Goal: Navigation & Orientation: Find specific page/section

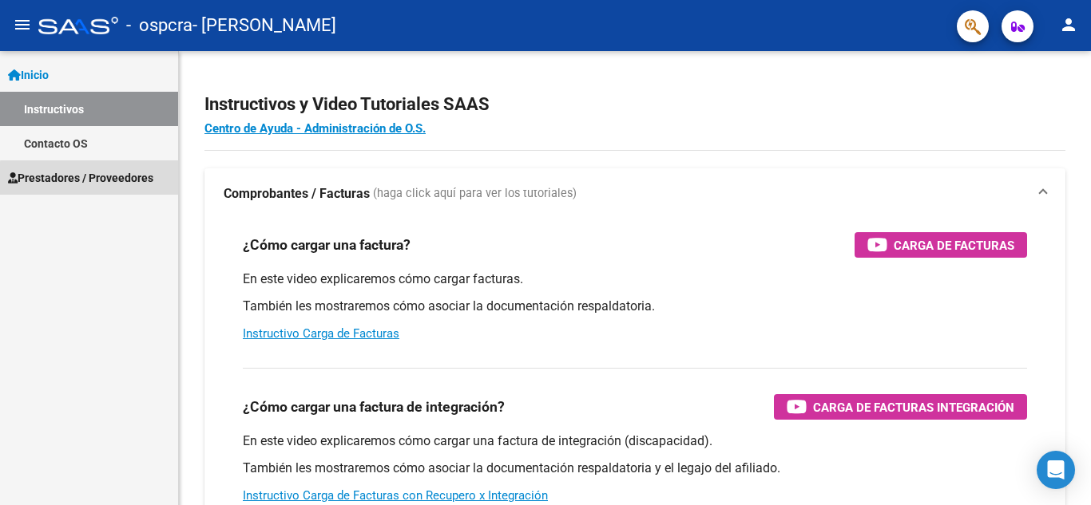
click at [115, 180] on span "Prestadores / Proveedores" at bounding box center [80, 178] width 145 height 18
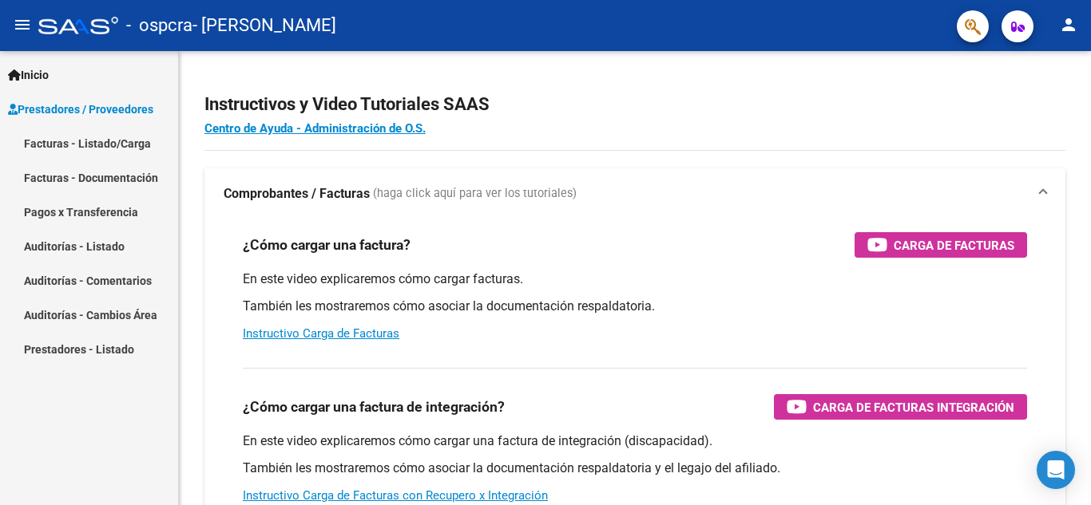
click at [121, 347] on link "Prestadores - Listado" at bounding box center [89, 349] width 178 height 34
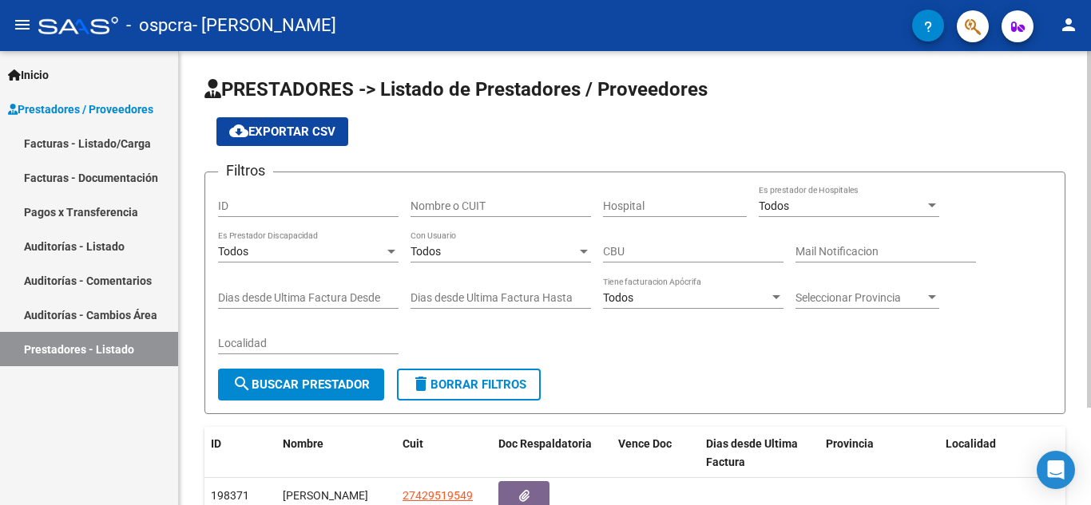
scroll to position [124, 0]
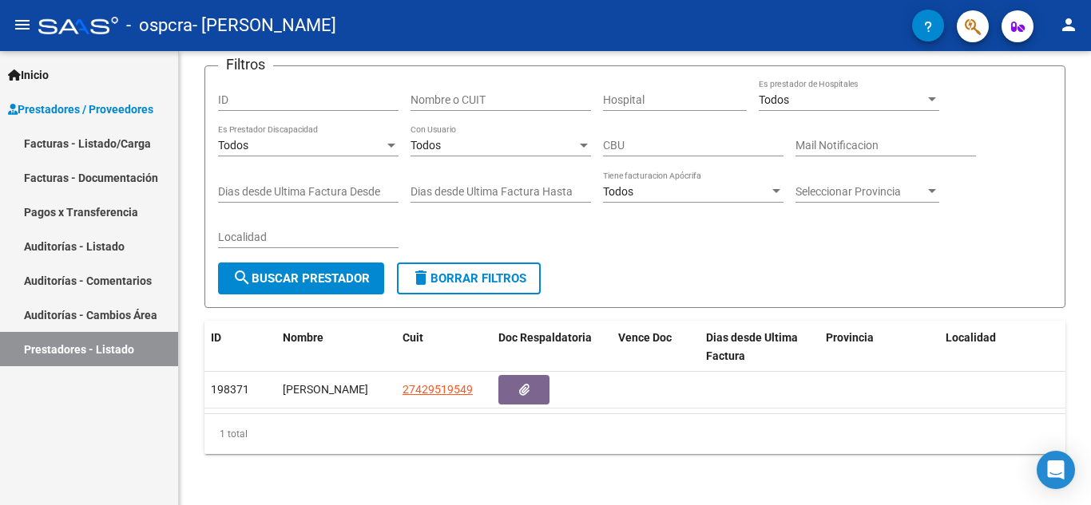
click at [118, 66] on link "Inicio" at bounding box center [89, 74] width 178 height 34
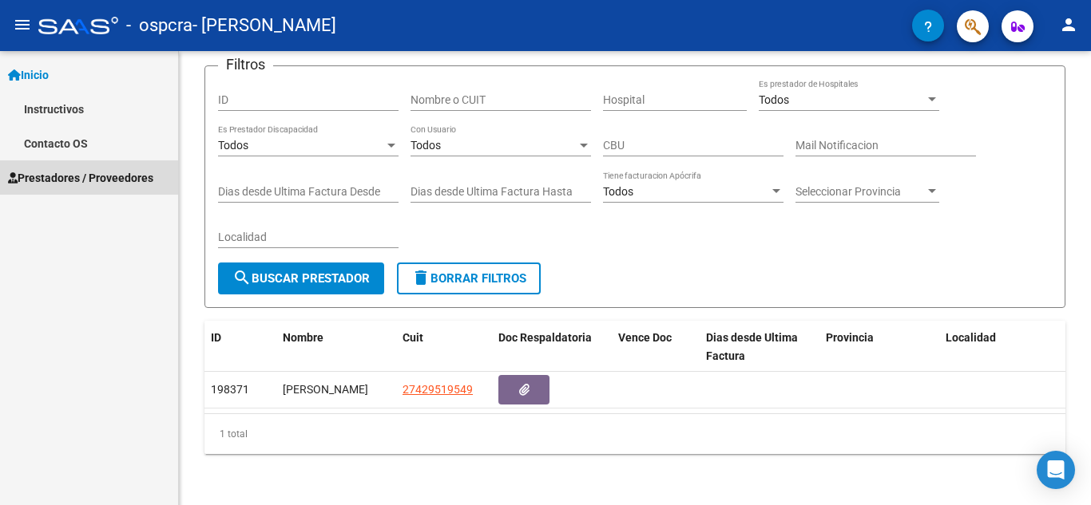
click at [110, 173] on span "Prestadores / Proveedores" at bounding box center [80, 178] width 145 height 18
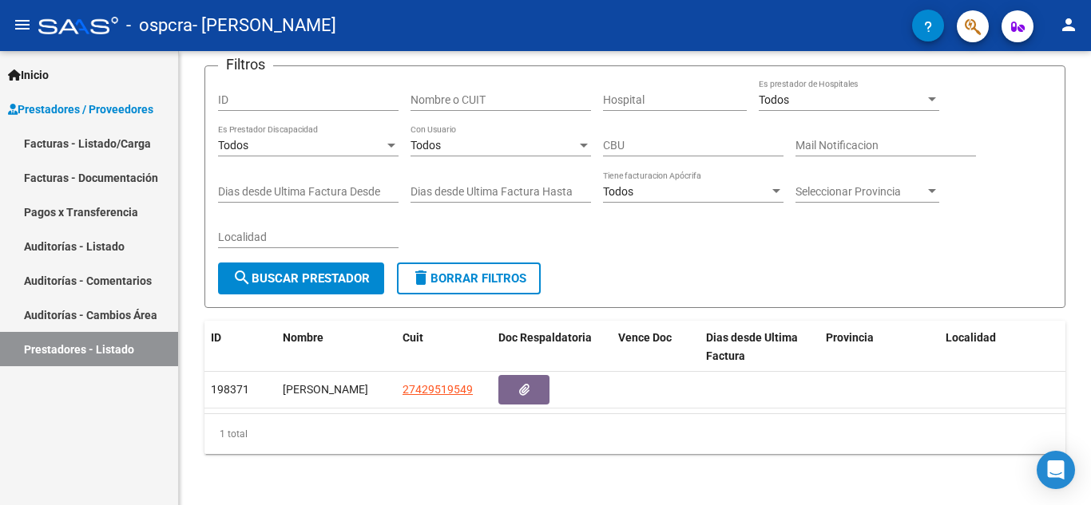
click at [132, 71] on link "Inicio" at bounding box center [89, 74] width 178 height 34
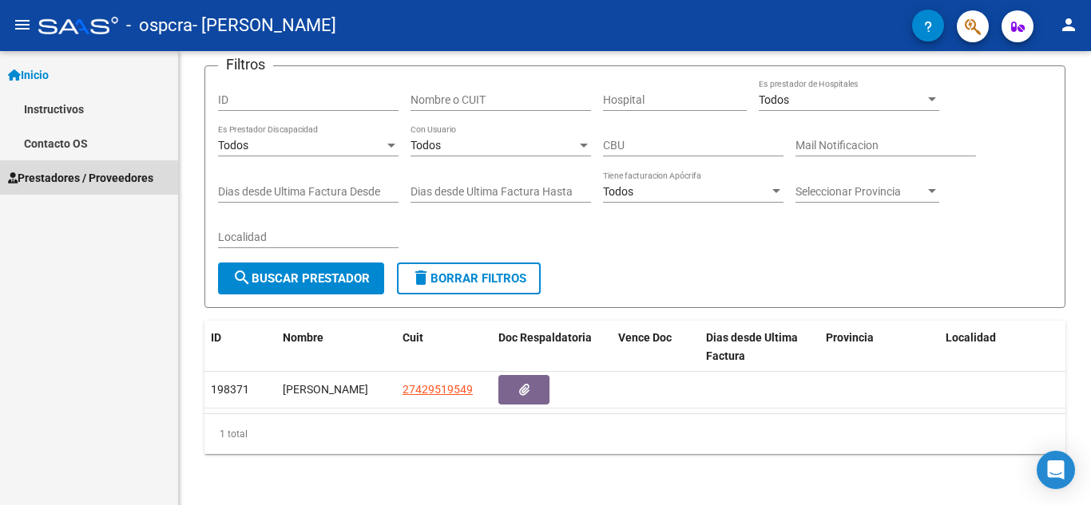
click at [89, 179] on span "Prestadores / Proveedores" at bounding box center [80, 178] width 145 height 18
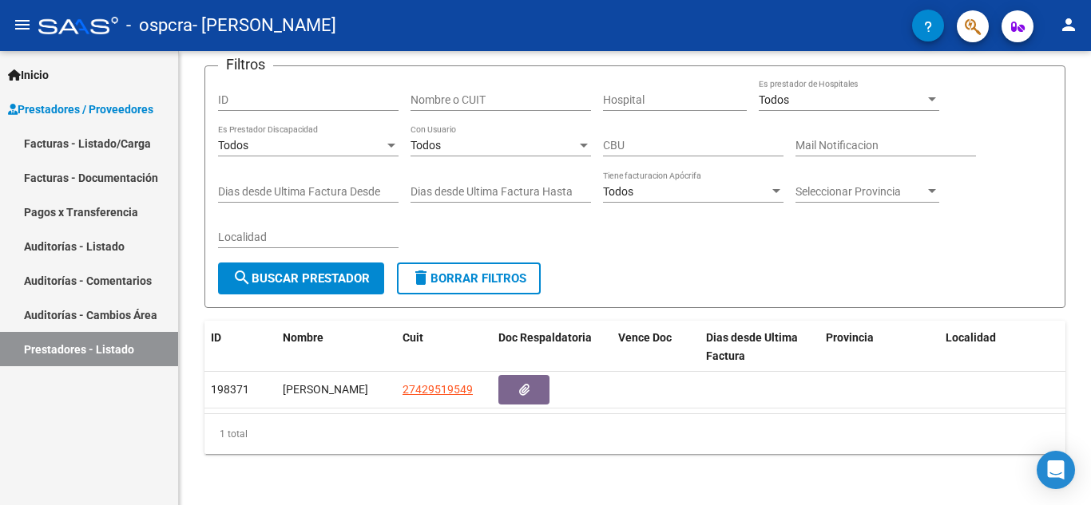
click at [100, 142] on link "Facturas - Listado/Carga" at bounding box center [89, 143] width 178 height 34
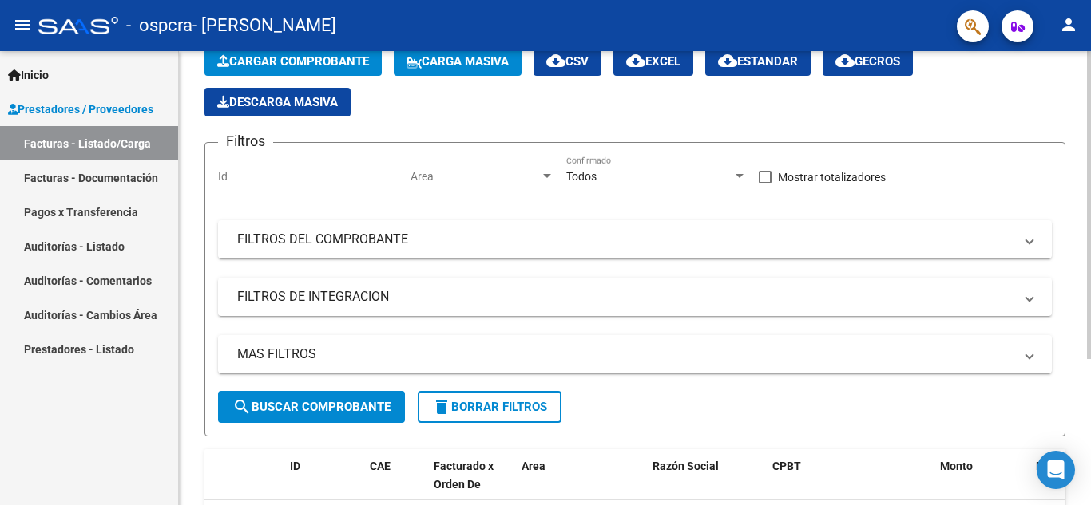
scroll to position [215, 0]
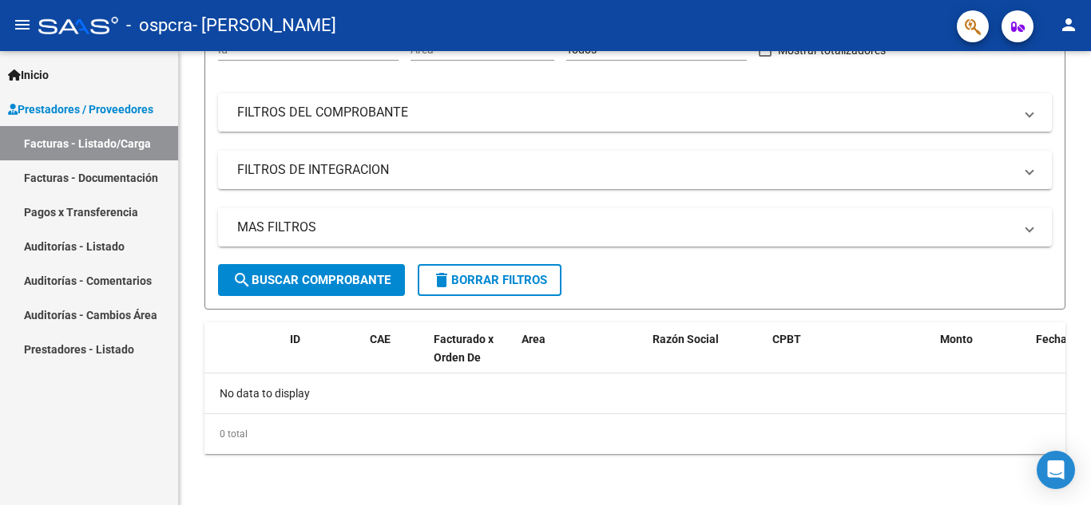
click at [127, 169] on link "Facturas - Documentación" at bounding box center [89, 177] width 178 height 34
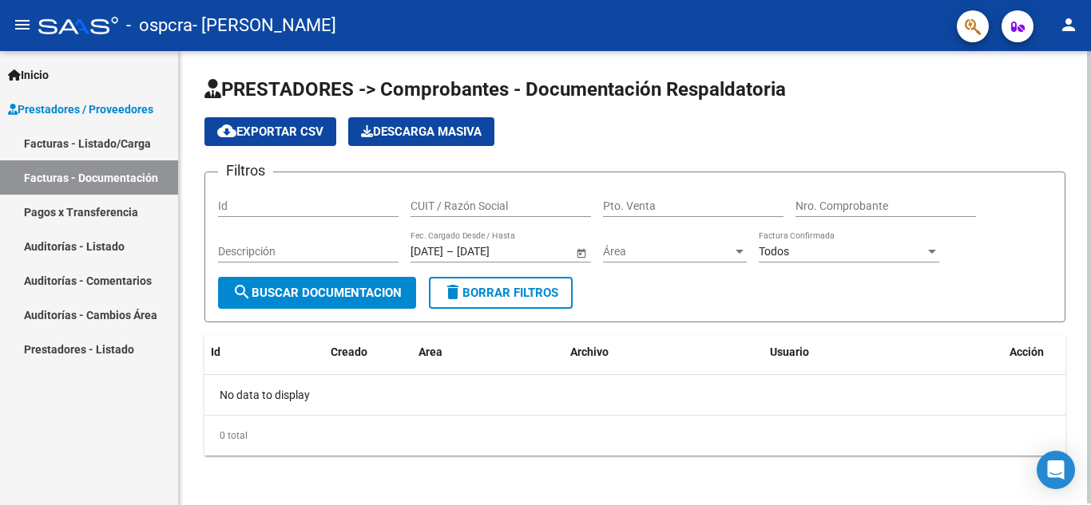
scroll to position [2, 0]
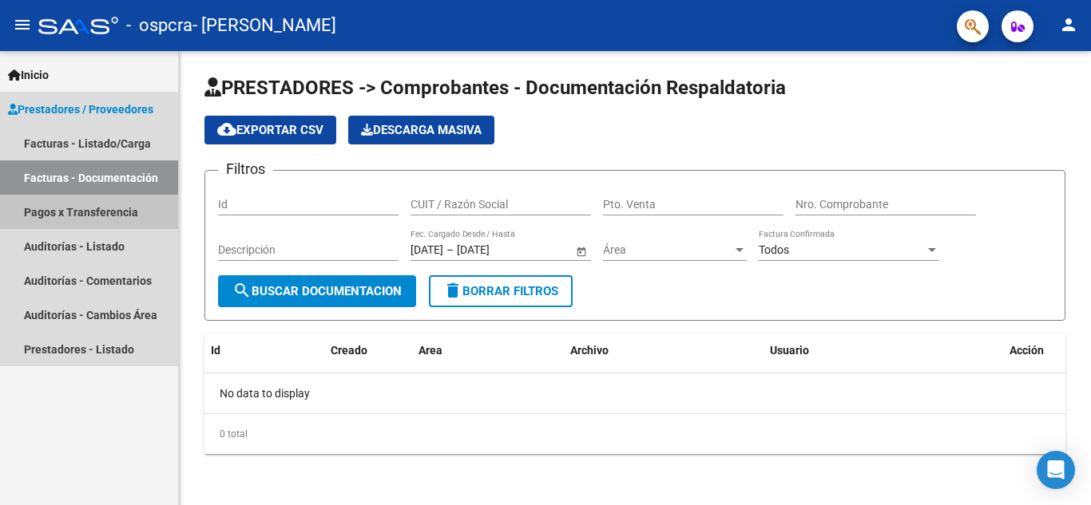
click at [141, 217] on link "Pagos x Transferencia" at bounding box center [89, 212] width 178 height 34
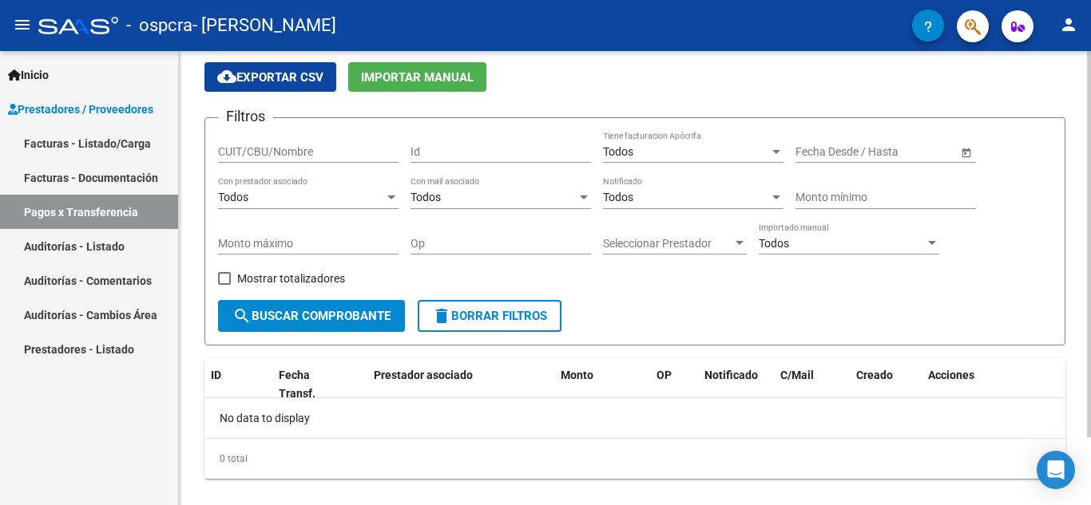
scroll to position [80, 0]
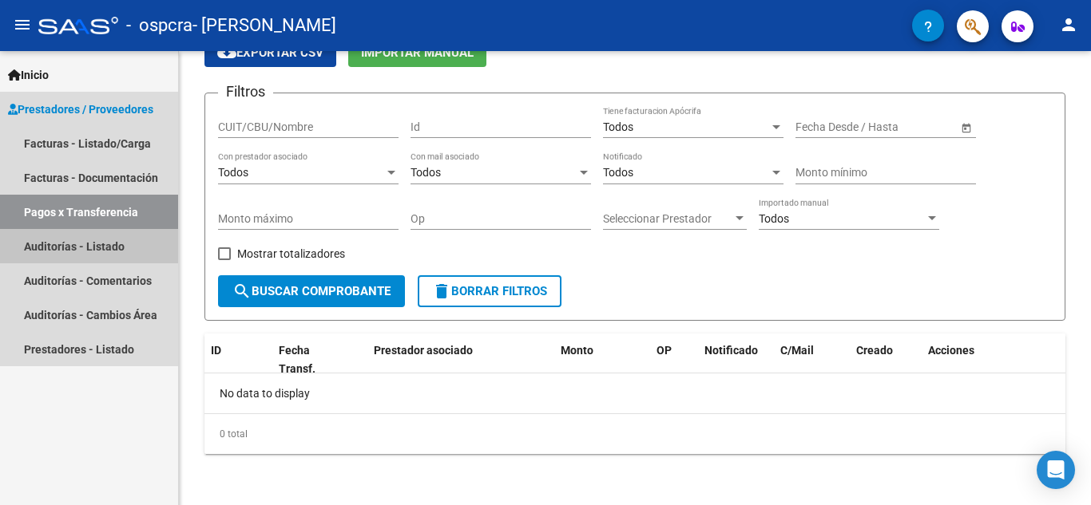
click at [121, 246] on link "Auditorías - Listado" at bounding box center [89, 246] width 178 height 34
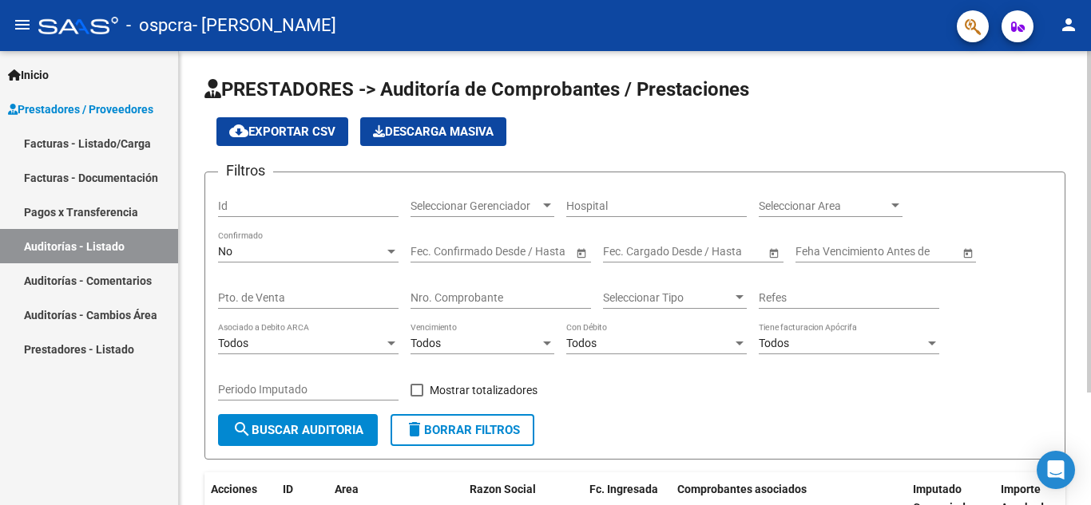
scroll to position [150, 0]
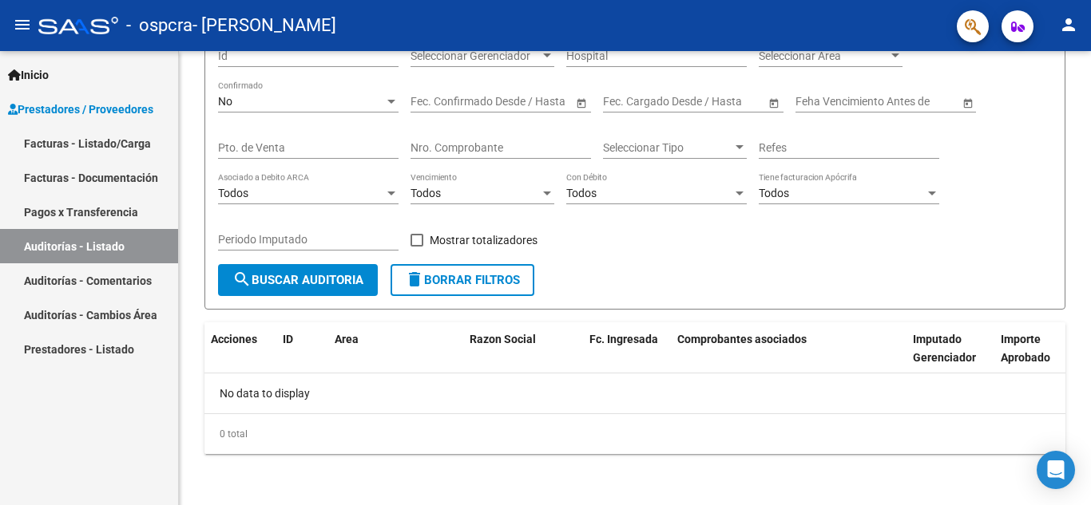
click at [148, 284] on link "Auditorías - Comentarios" at bounding box center [89, 280] width 178 height 34
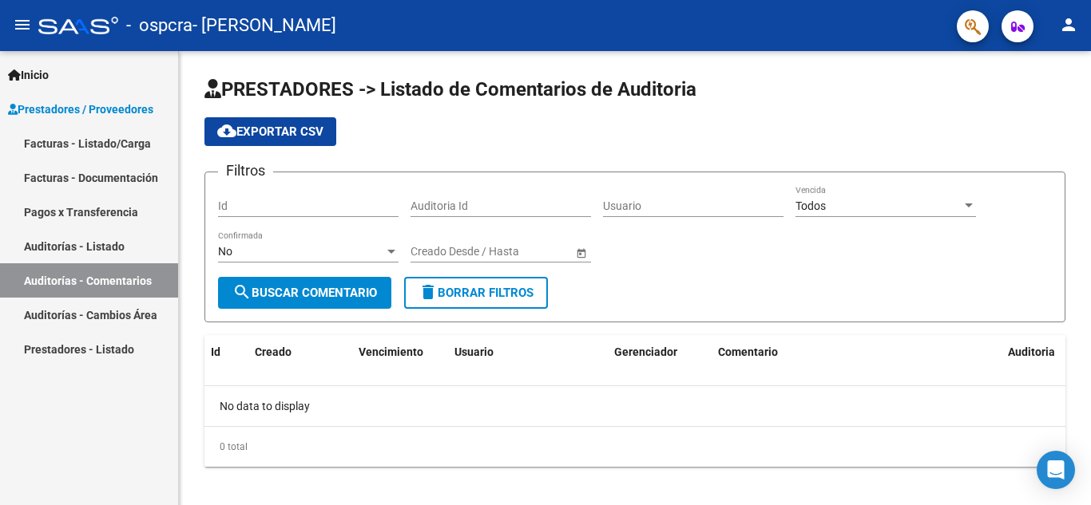
click at [144, 315] on link "Auditorías - Cambios Área" at bounding box center [89, 315] width 178 height 34
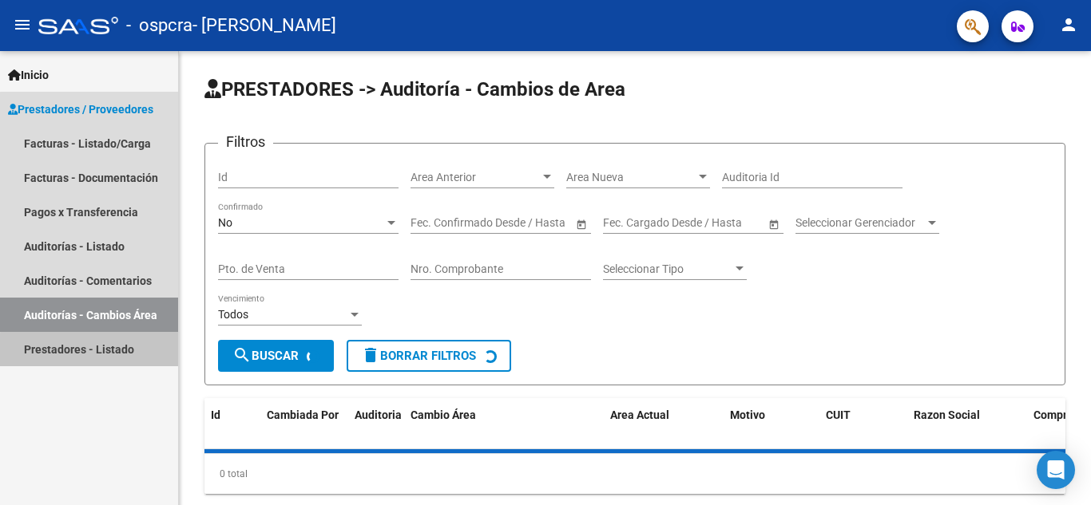
click at [139, 354] on link "Prestadores - Listado" at bounding box center [89, 349] width 178 height 34
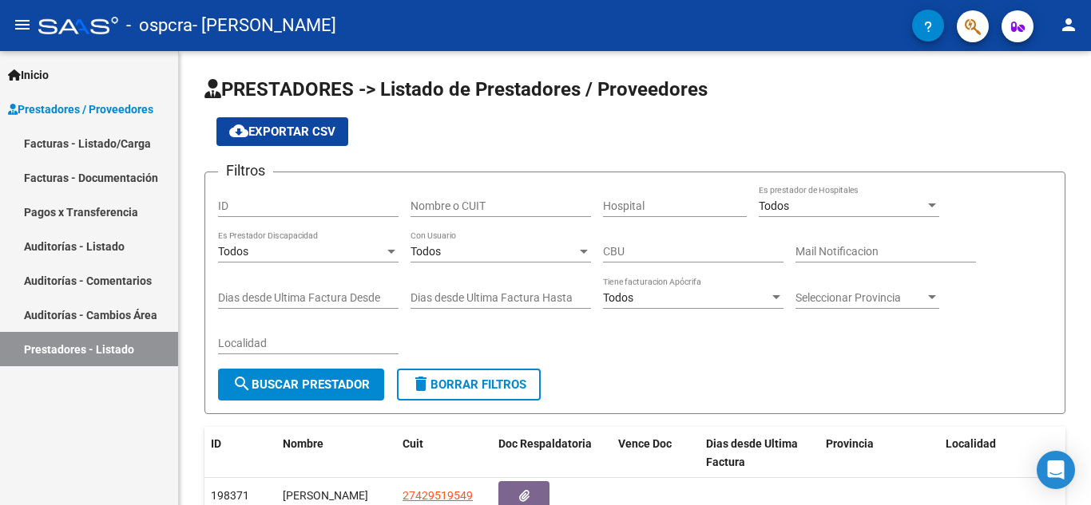
click at [133, 151] on link "Facturas - Listado/Carga" at bounding box center [89, 143] width 178 height 34
